Goal: Information Seeking & Learning: Learn about a topic

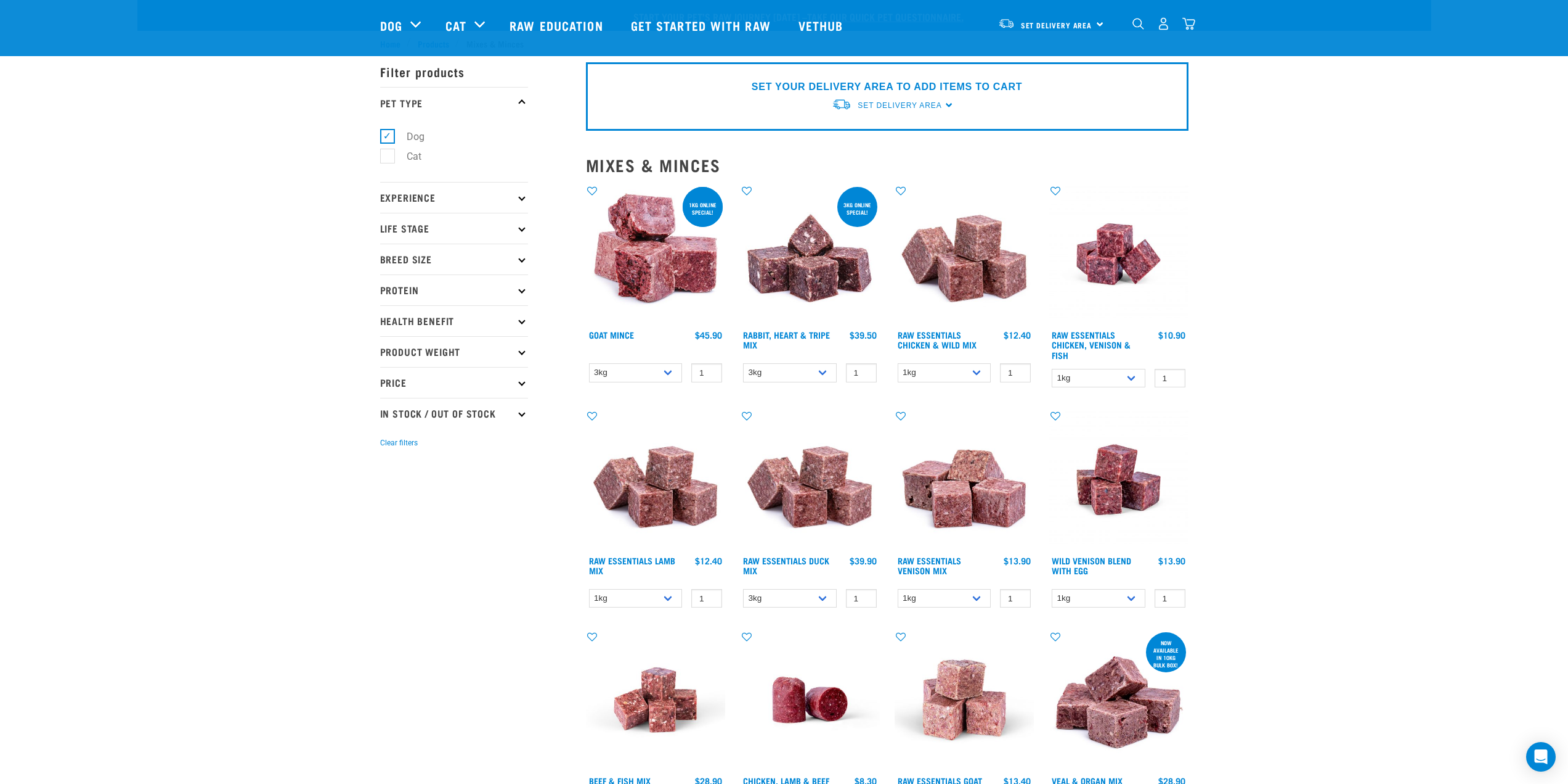
select select "432"
select select "442098"
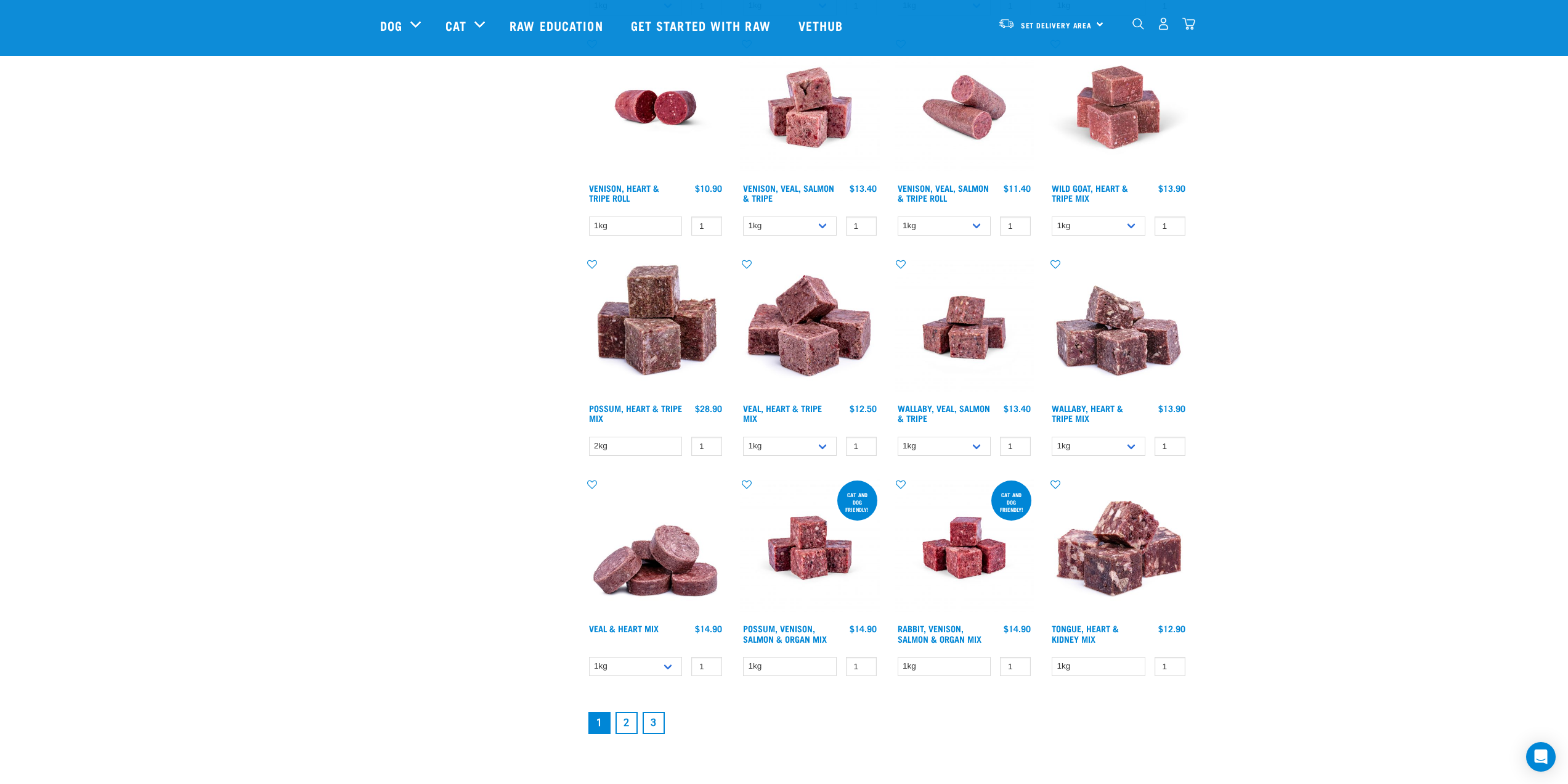
scroll to position [1248, 0]
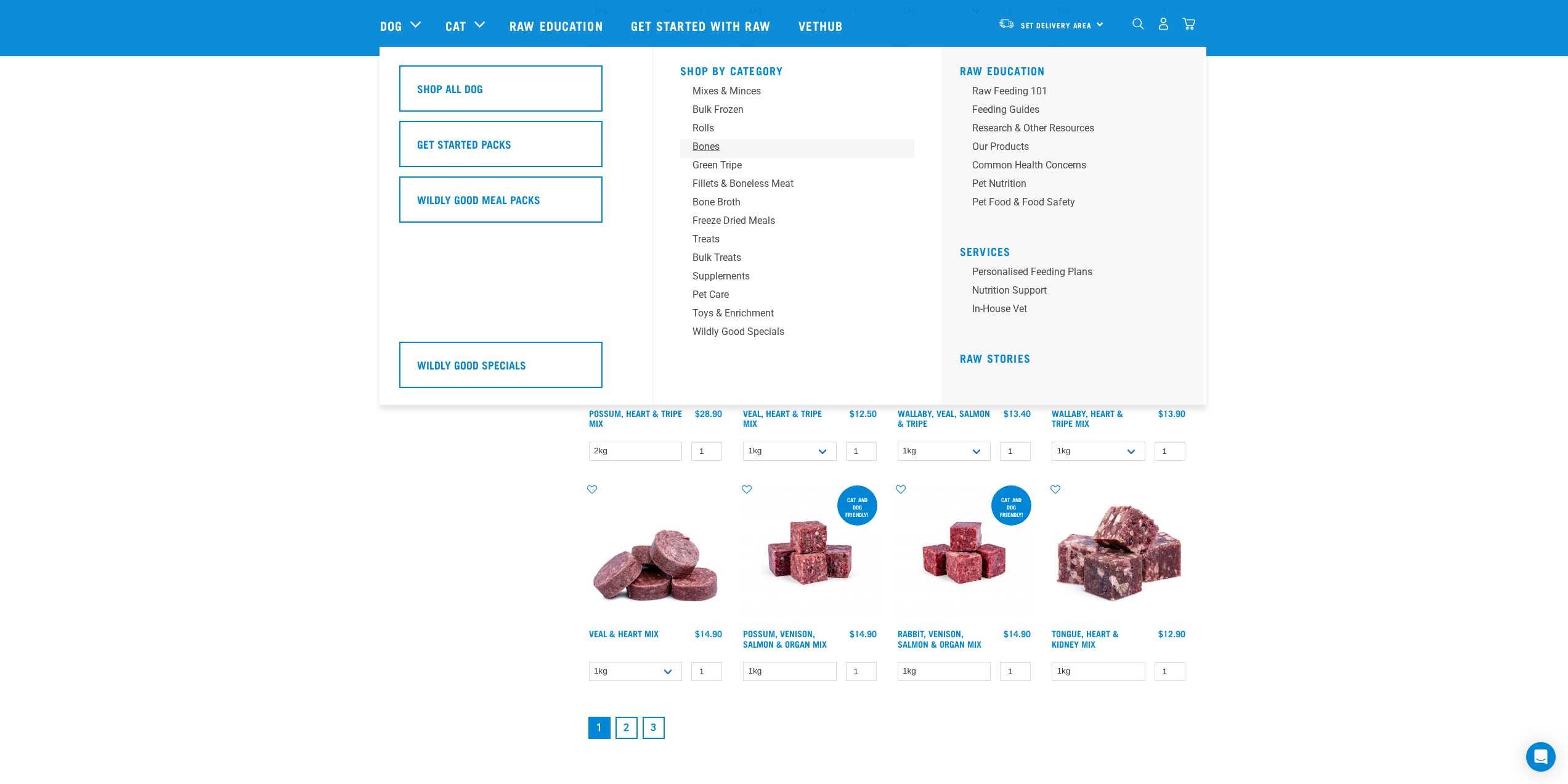
click at [705, 146] on div "Bones" at bounding box center [789, 147] width 193 height 15
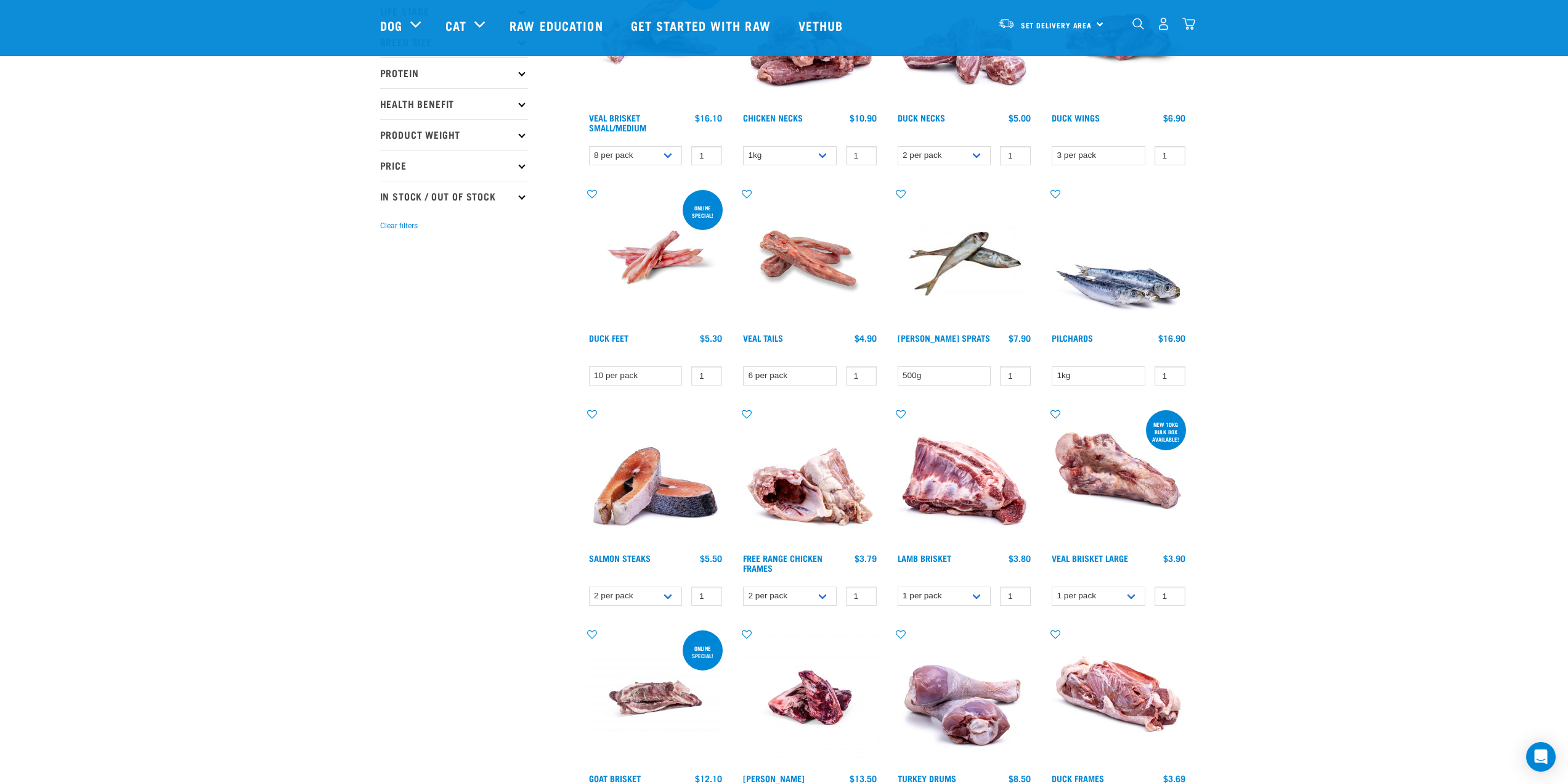
scroll to position [61, 0]
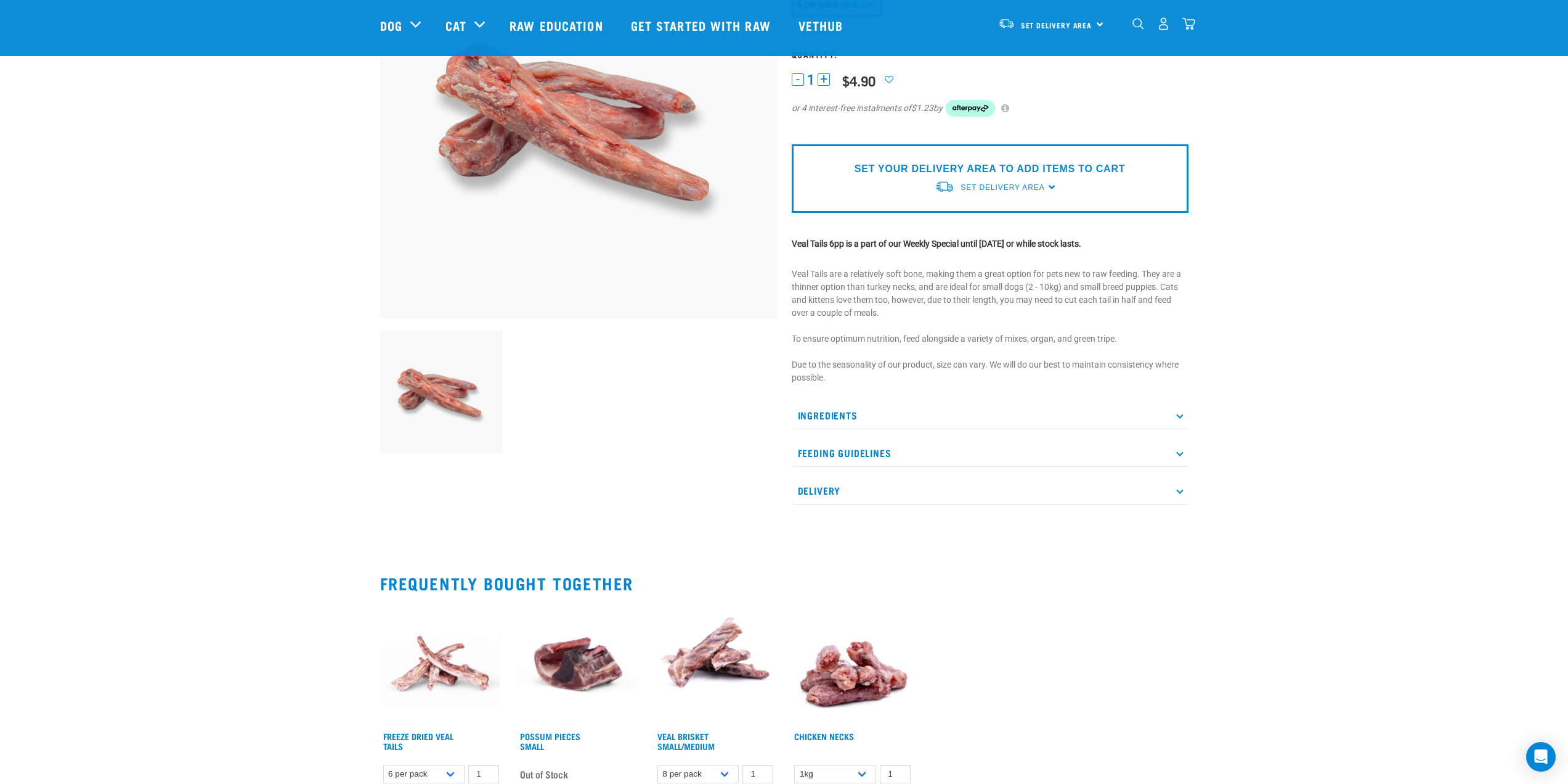
scroll to position [185, 0]
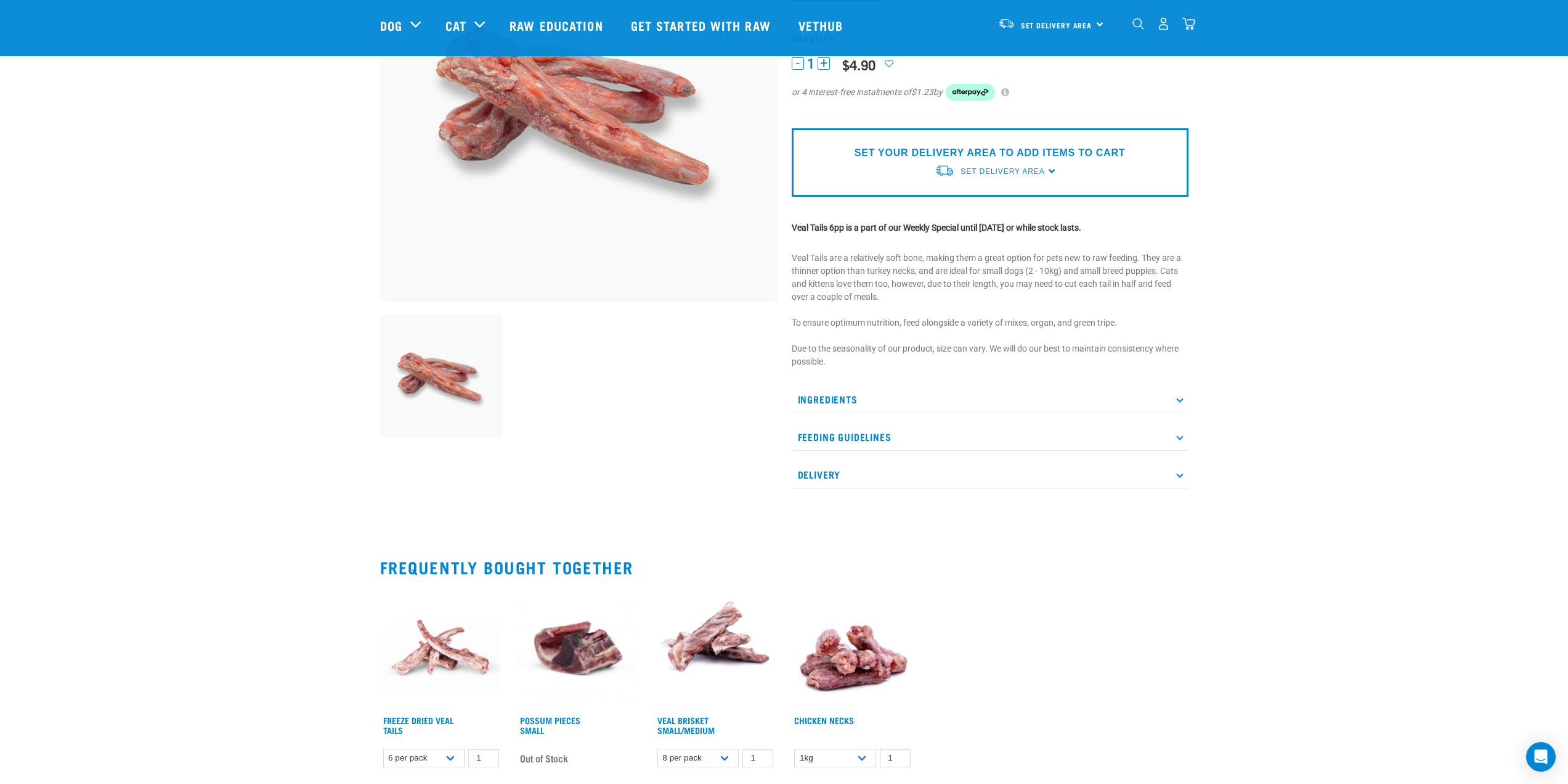
click at [835, 434] on p "Feeding Guidelines" at bounding box center [990, 437] width 397 height 28
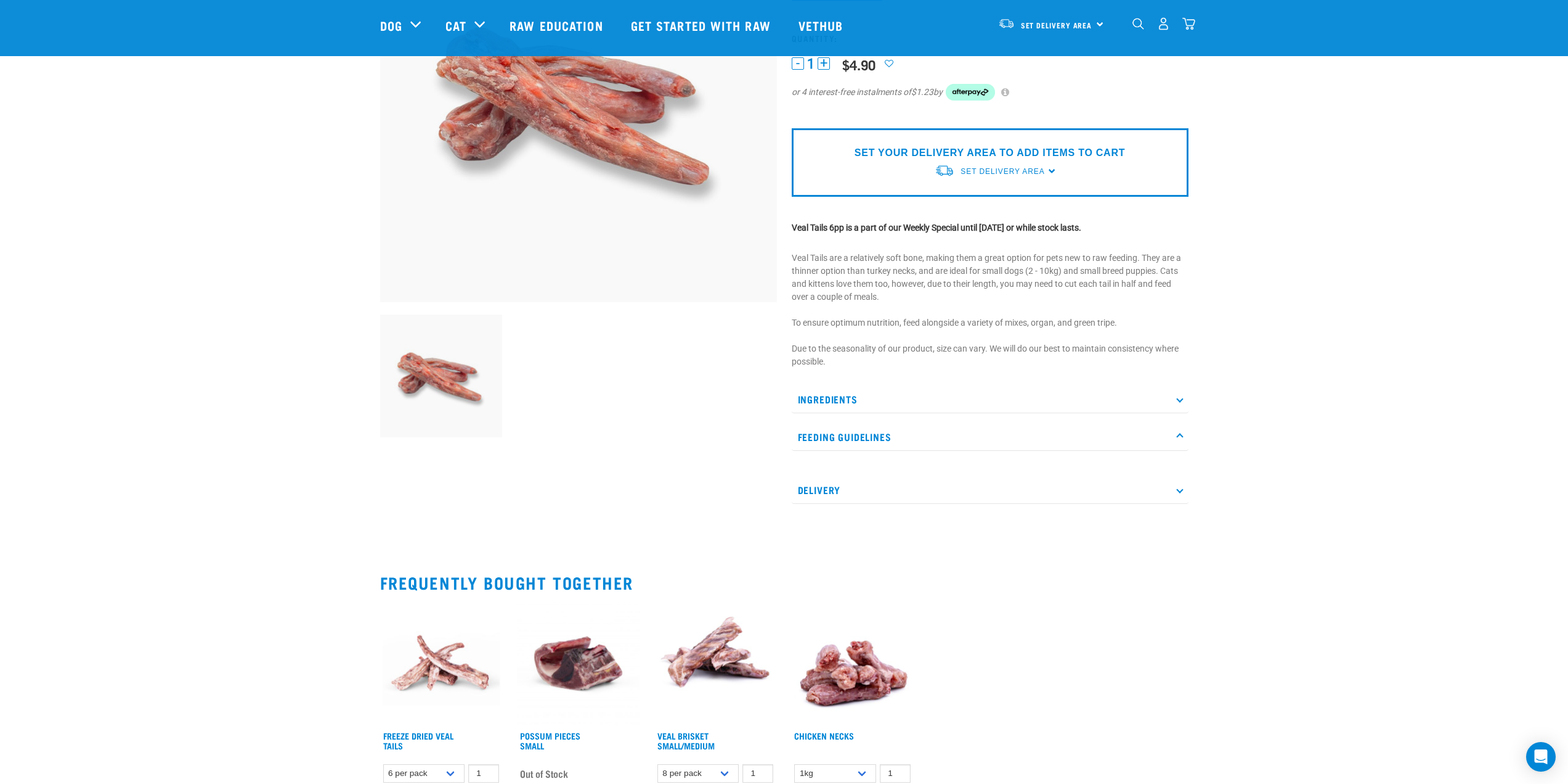
click at [843, 430] on p "Feeding Guidelines" at bounding box center [990, 437] width 397 height 28
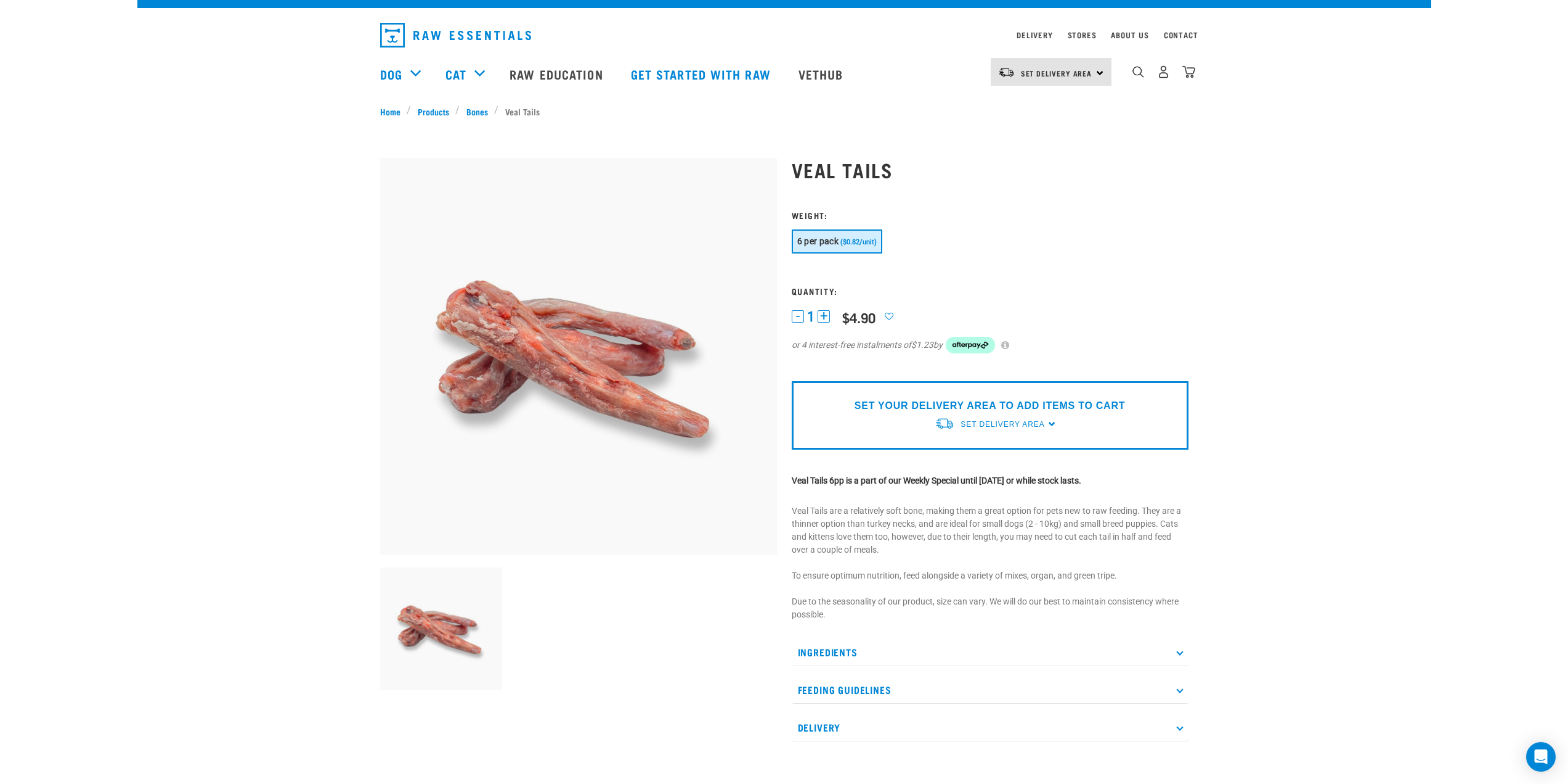
scroll to position [0, 0]
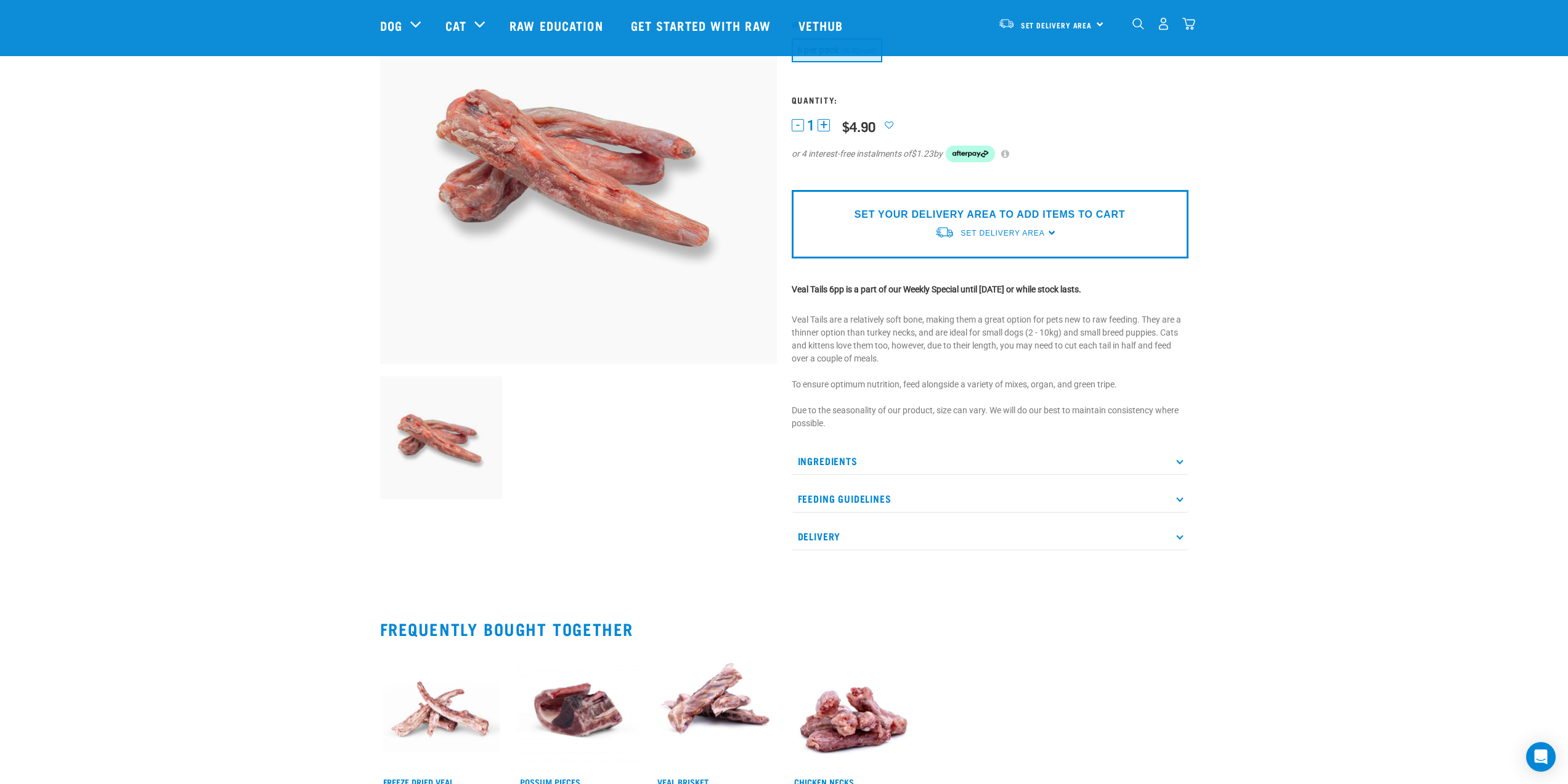
click at [859, 492] on p "Feeding Guidelines" at bounding box center [990, 498] width 397 height 28
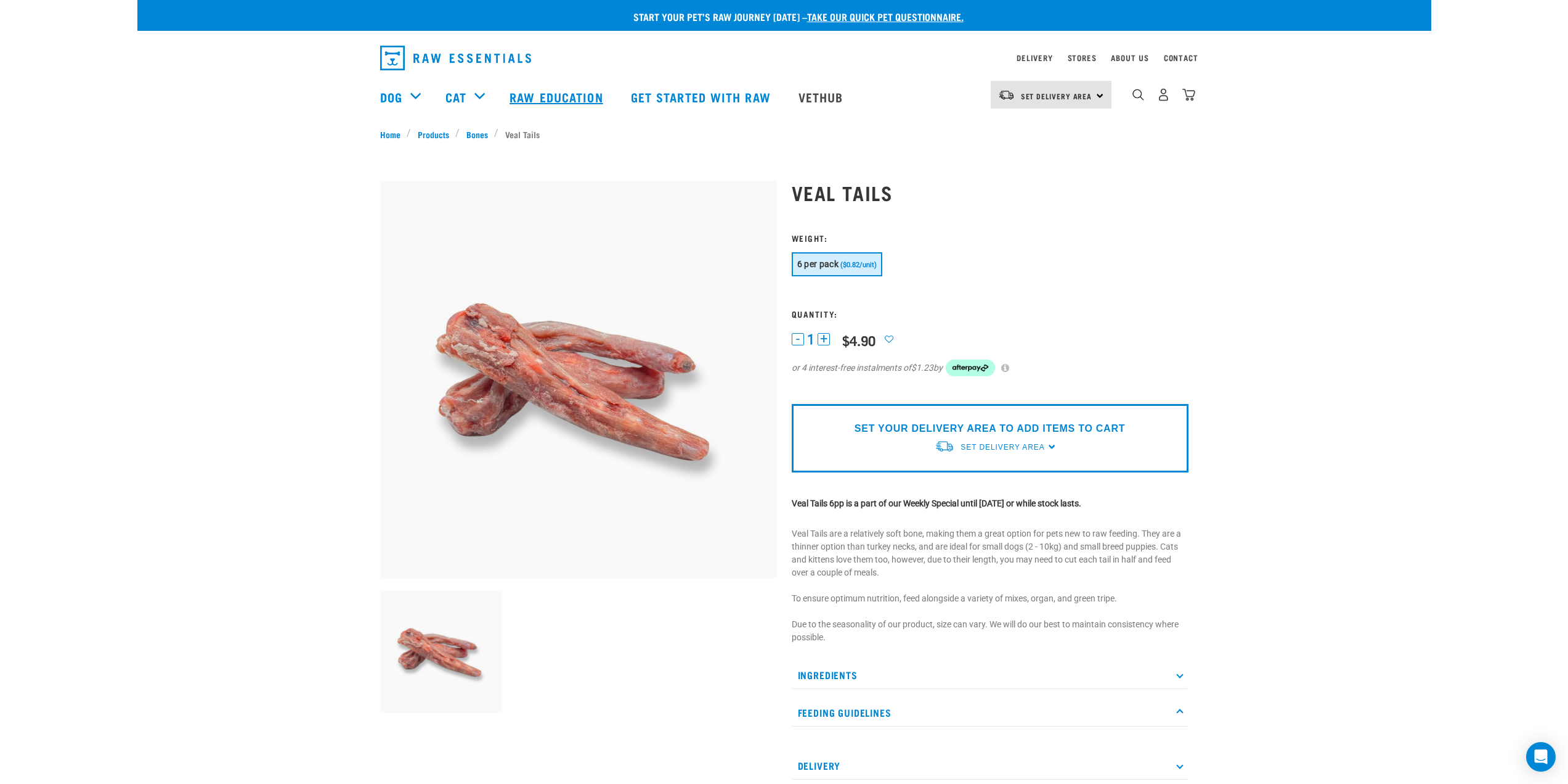
click at [547, 98] on link "Raw Education" at bounding box center [557, 97] width 121 height 50
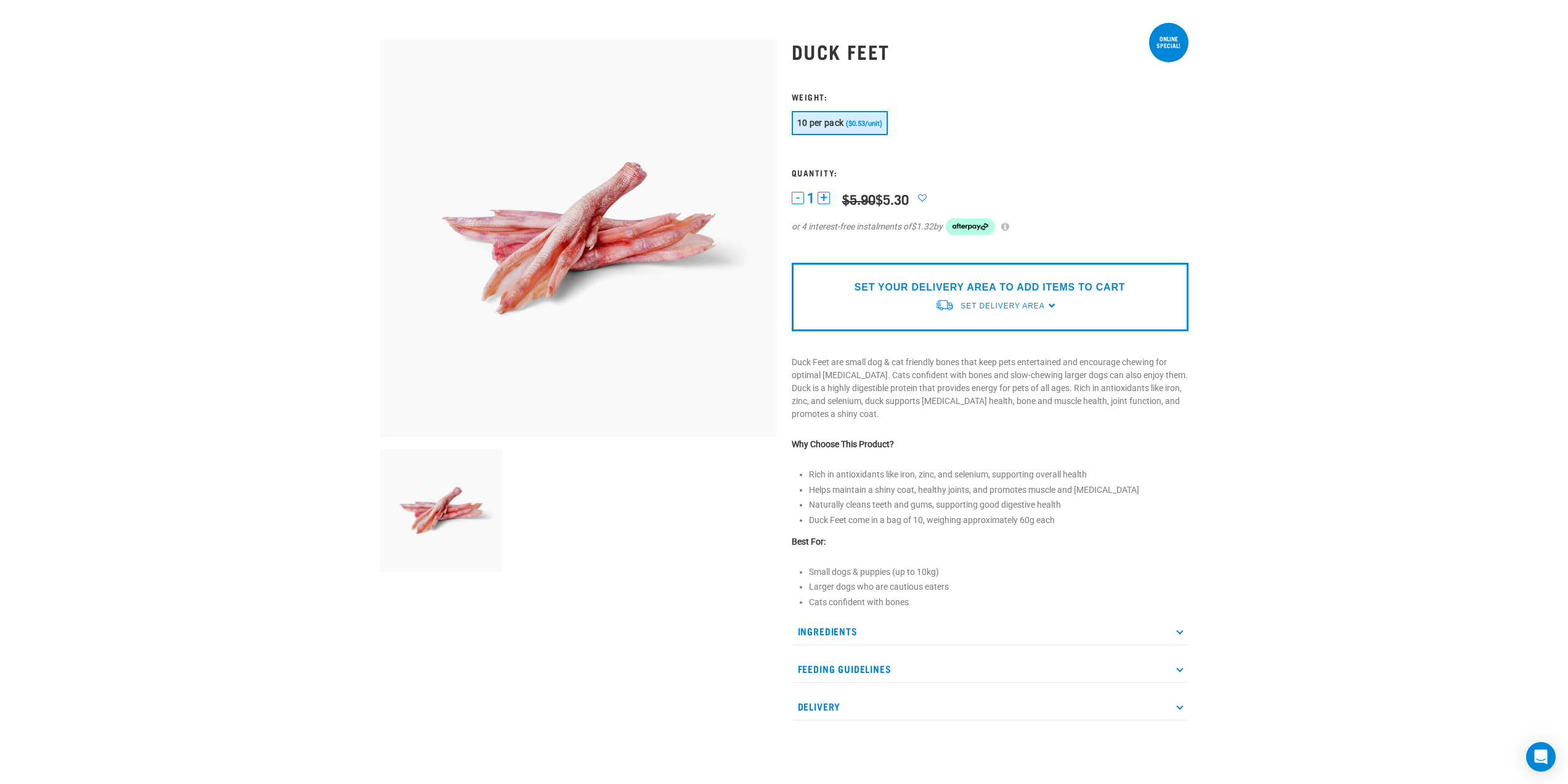
scroll to position [185, 0]
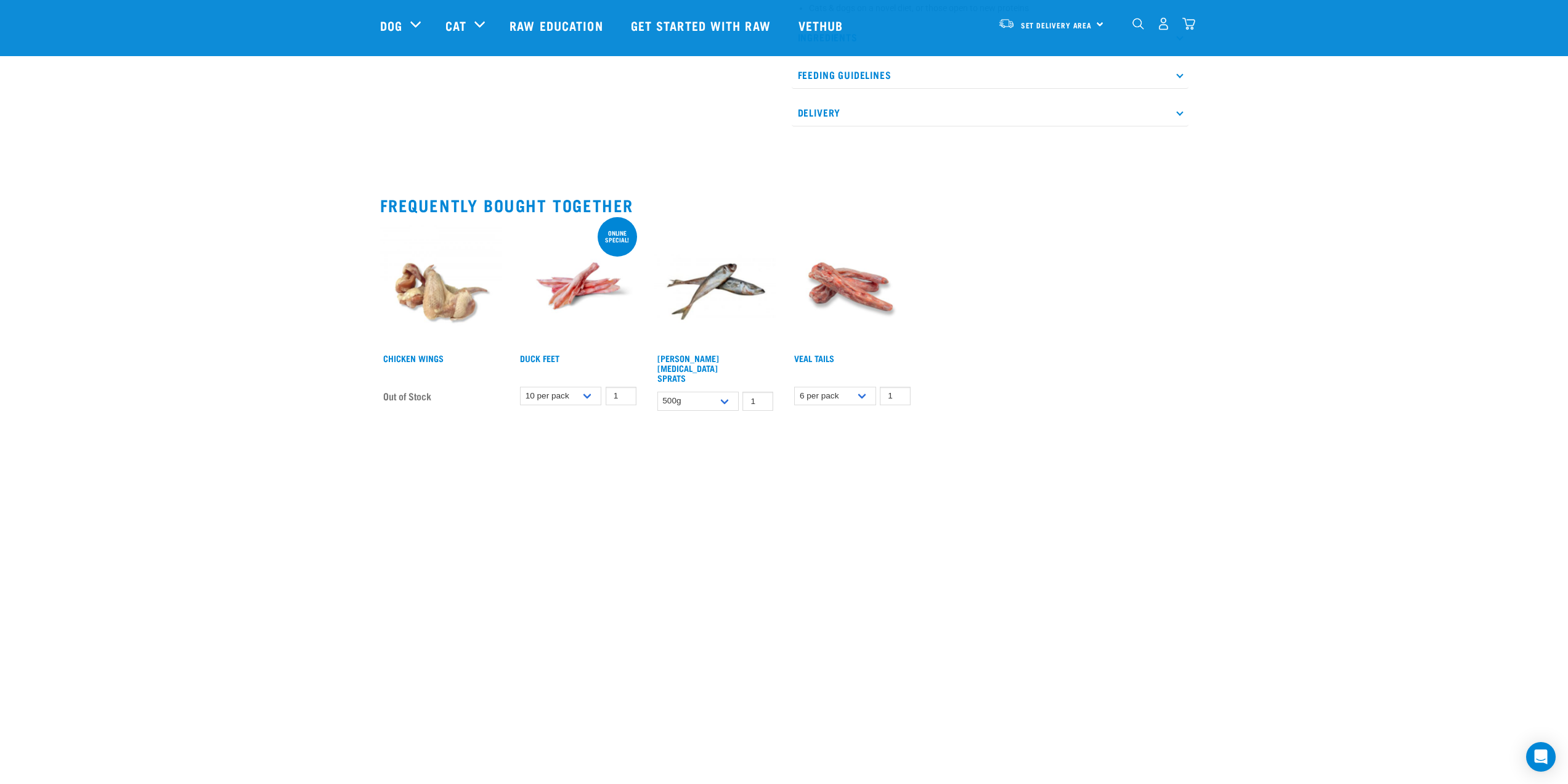
scroll to position [678, 0]
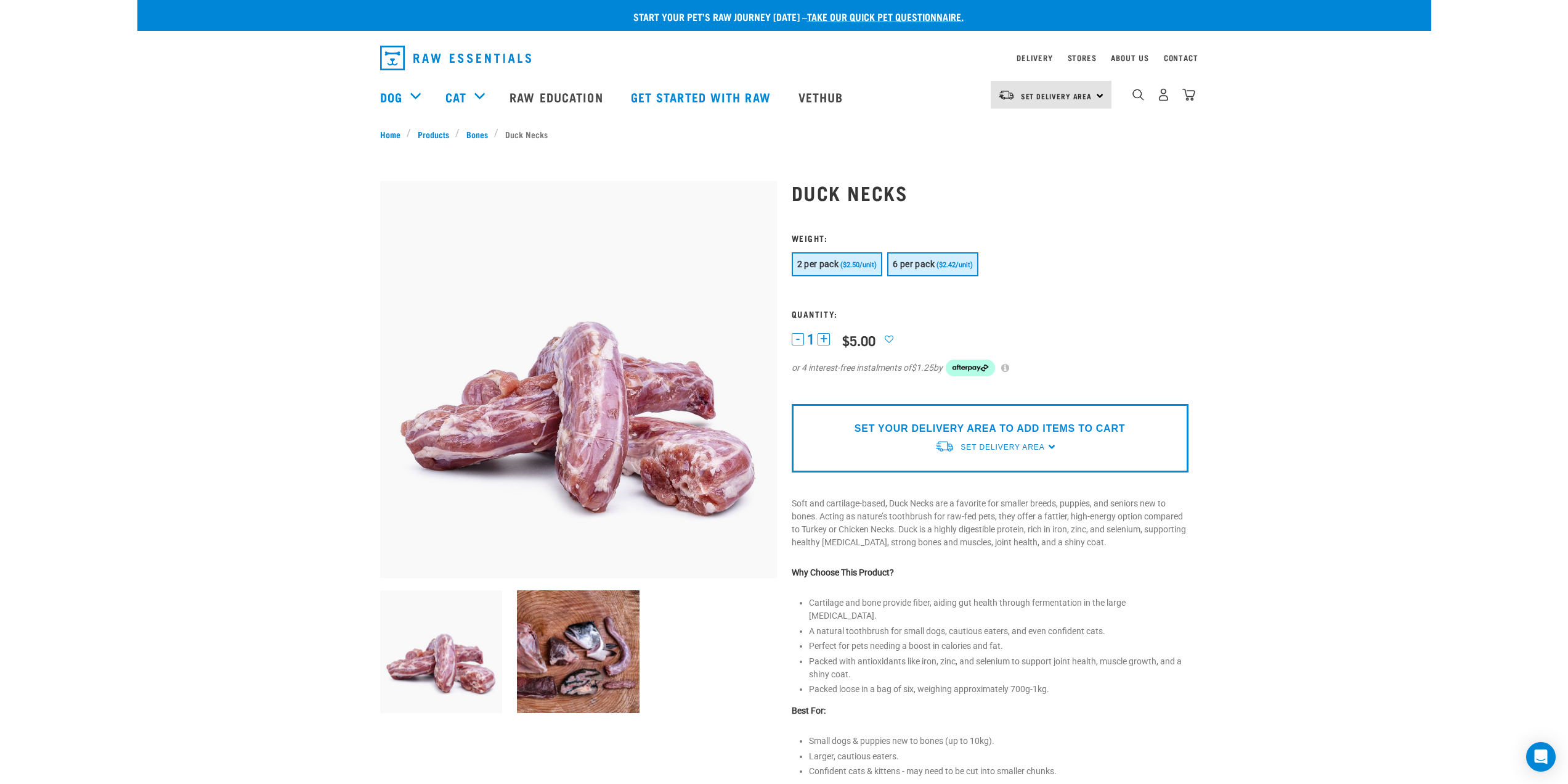
click at [924, 269] on span "6 per pack" at bounding box center [914, 264] width 42 height 10
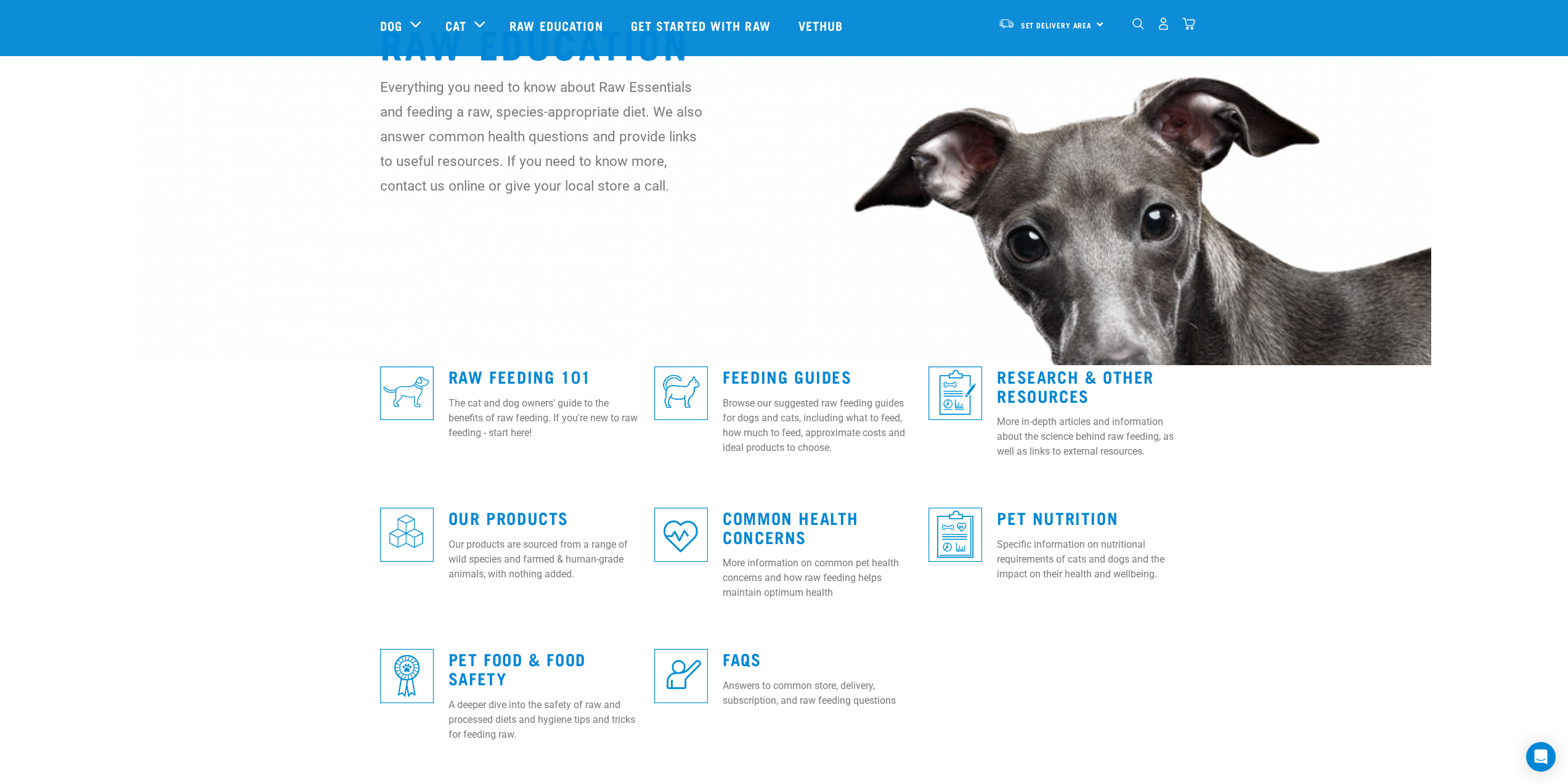
scroll to position [246, 0]
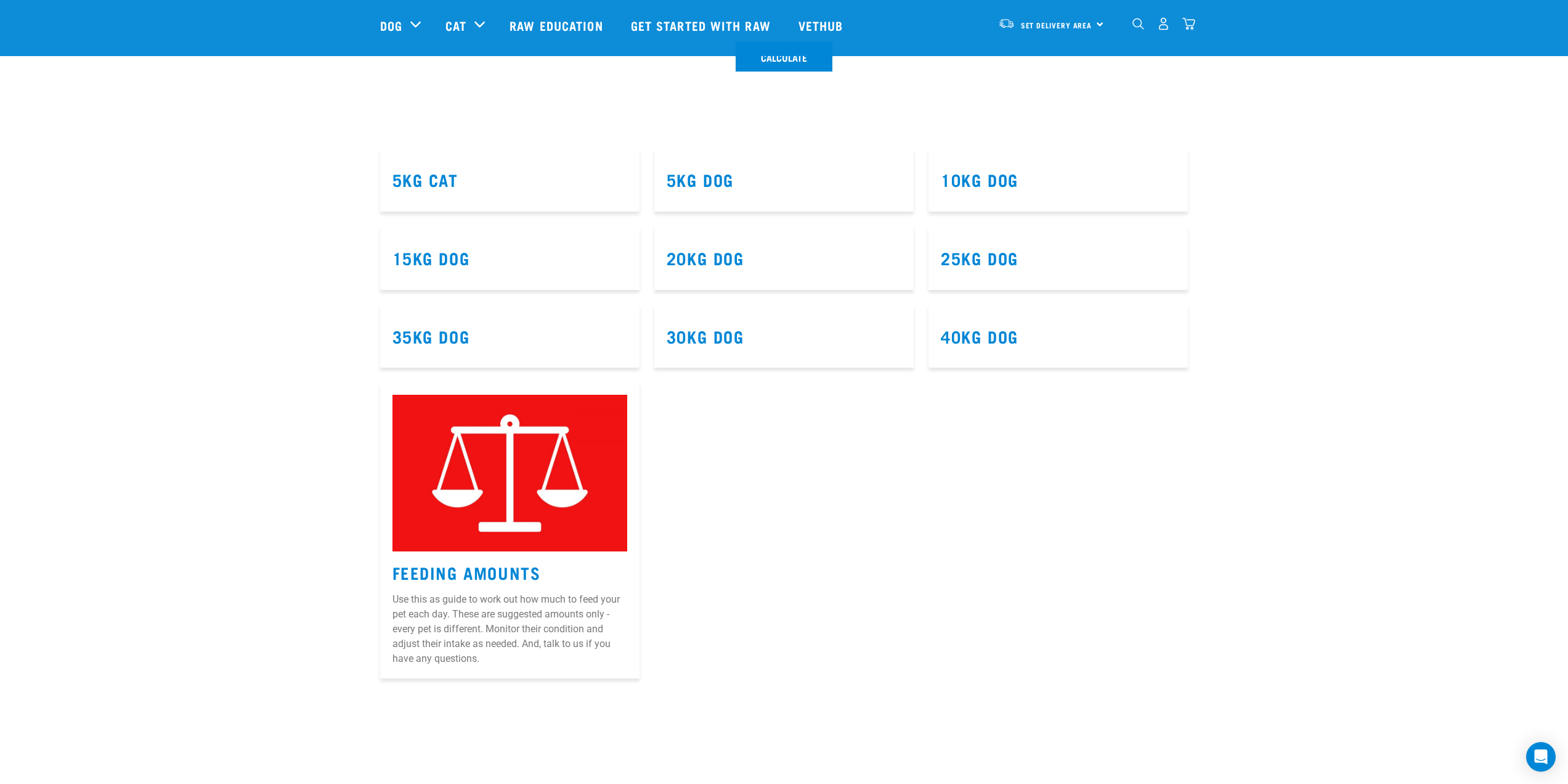
scroll to position [802, 0]
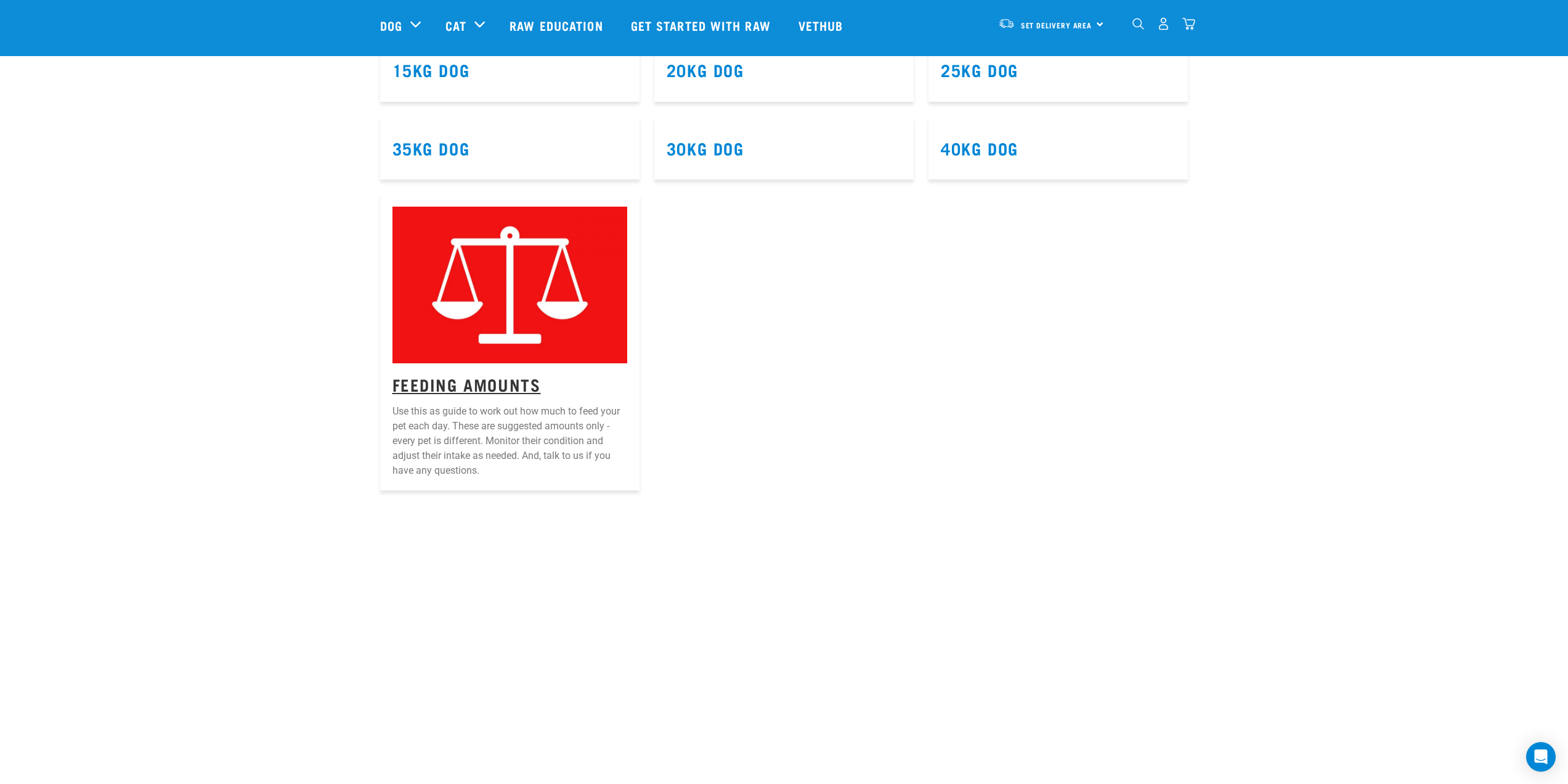
click at [479, 387] on link "Feeding Amounts" at bounding box center [467, 384] width 149 height 9
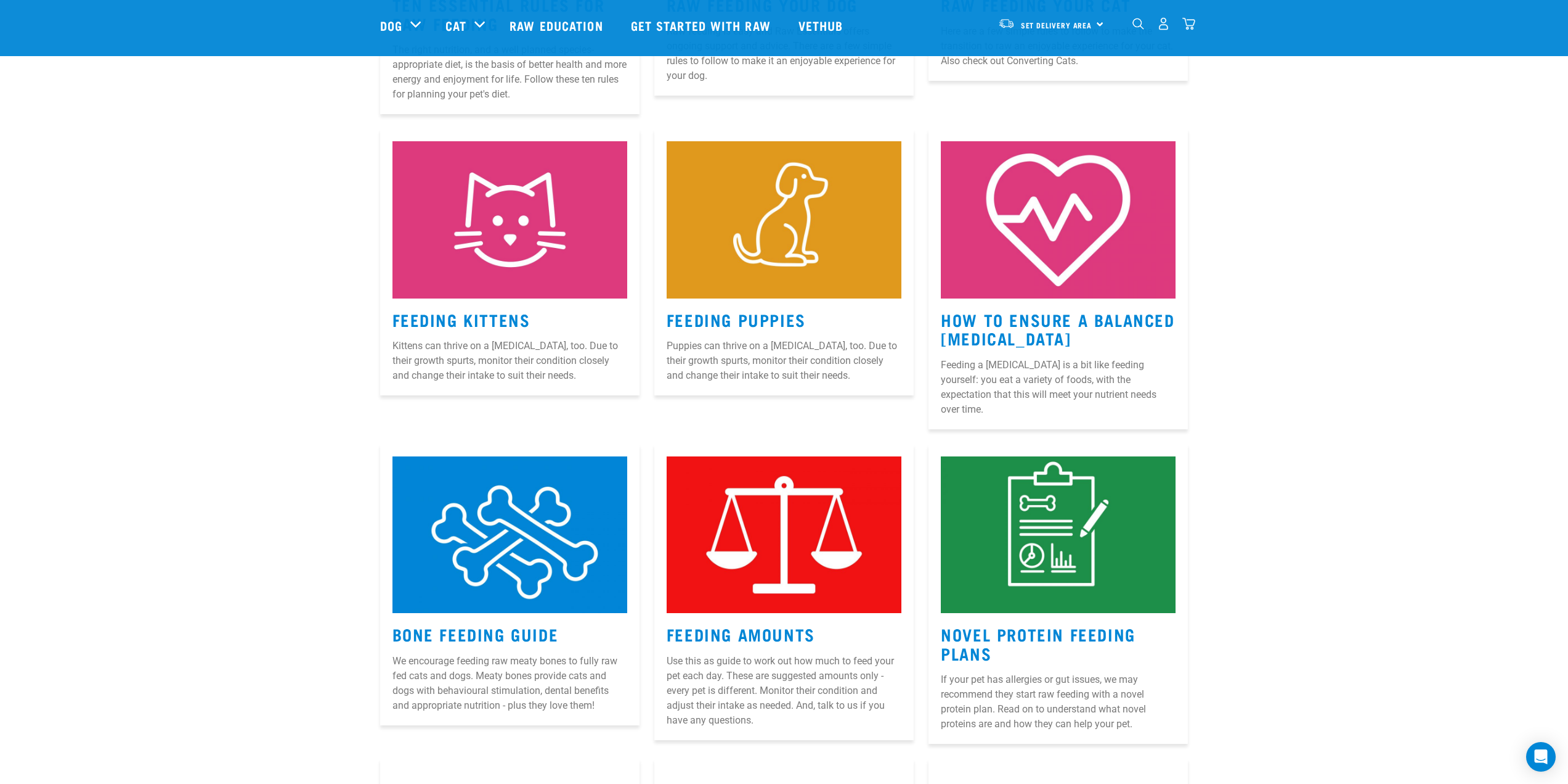
scroll to position [802, 0]
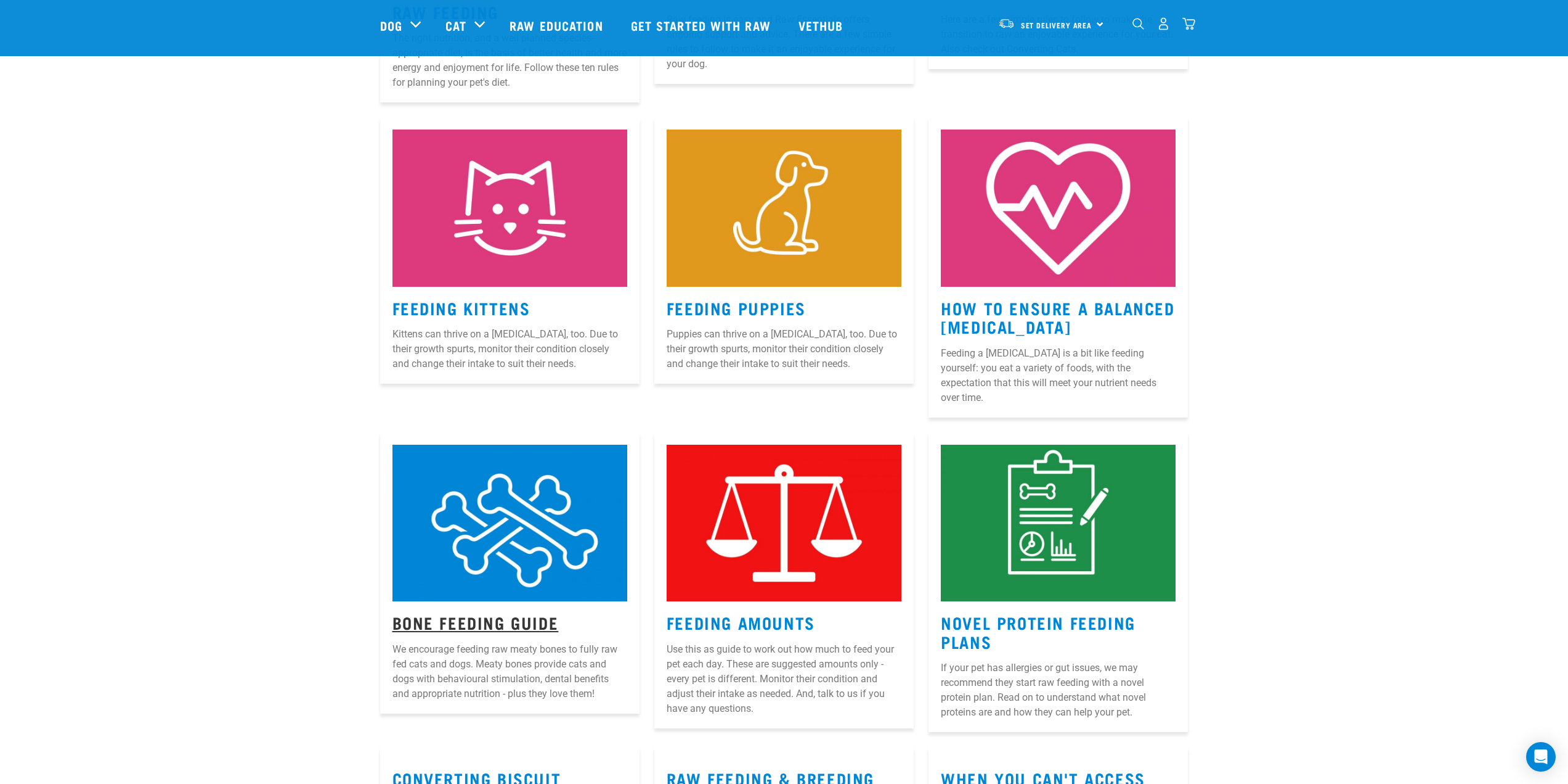
click at [508, 617] on link "Bone Feeding Guide" at bounding box center [476, 622] width 166 height 9
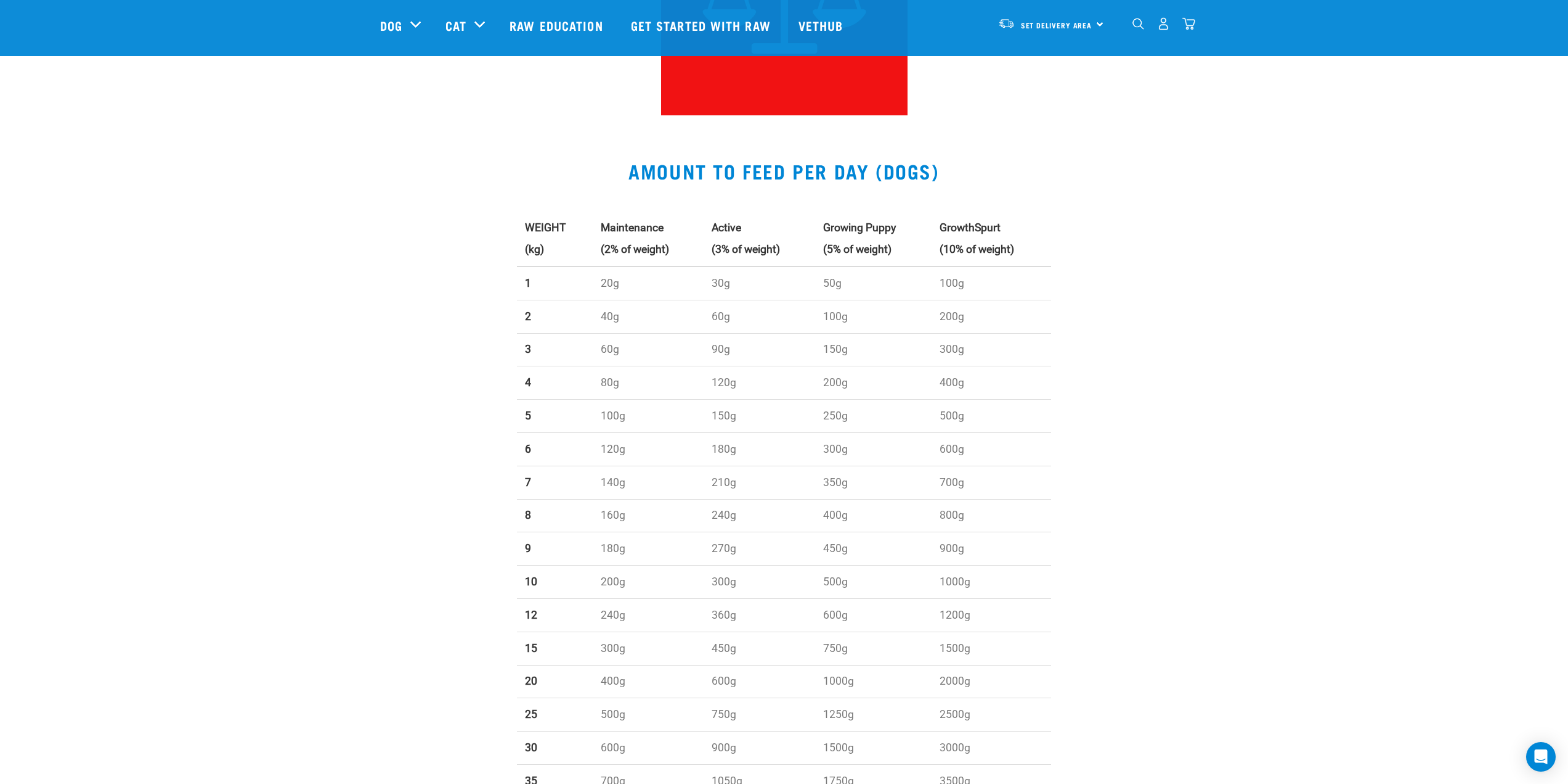
scroll to position [217, 0]
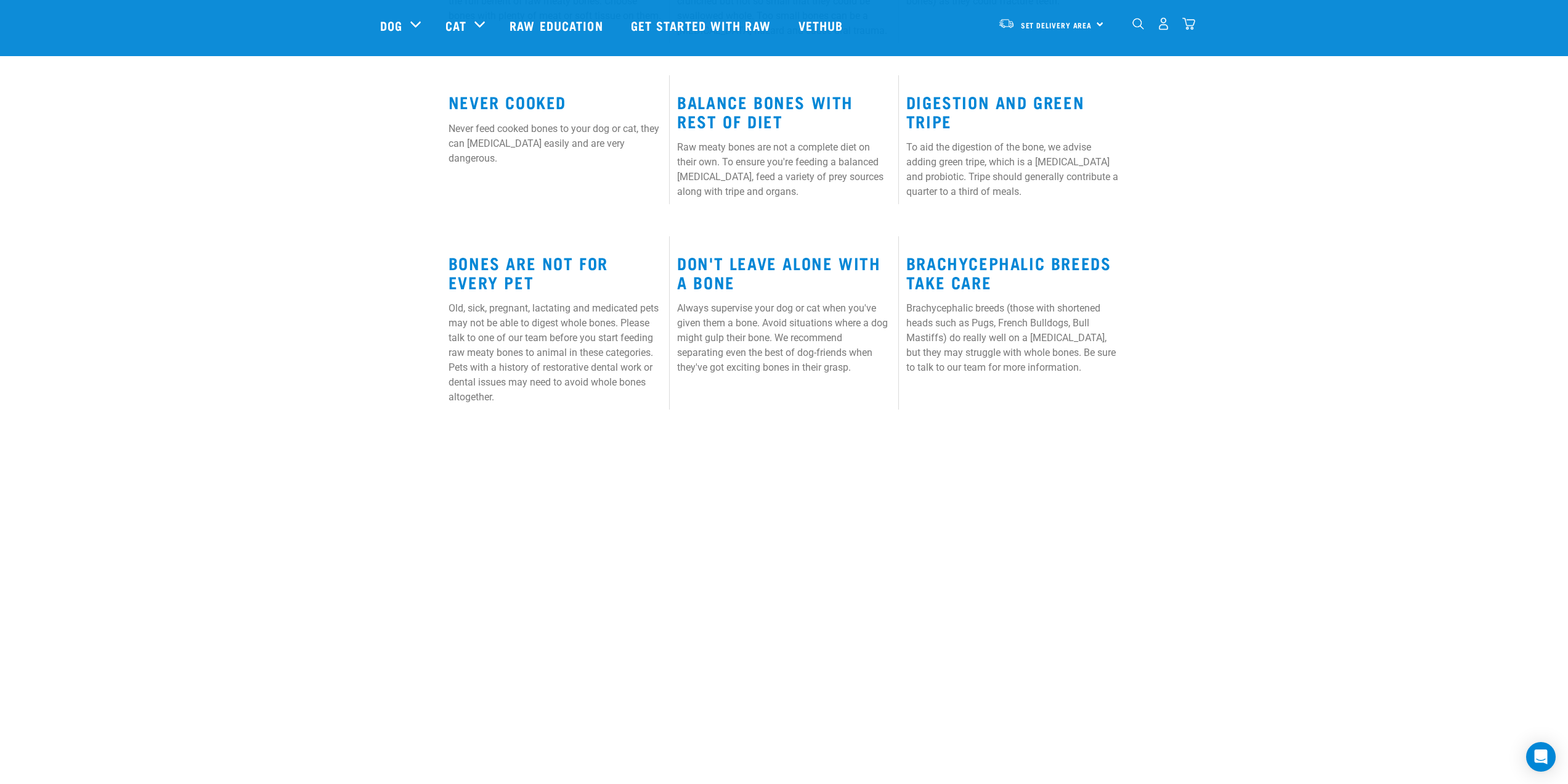
scroll to position [987, 0]
